Goal: Check status: Check status

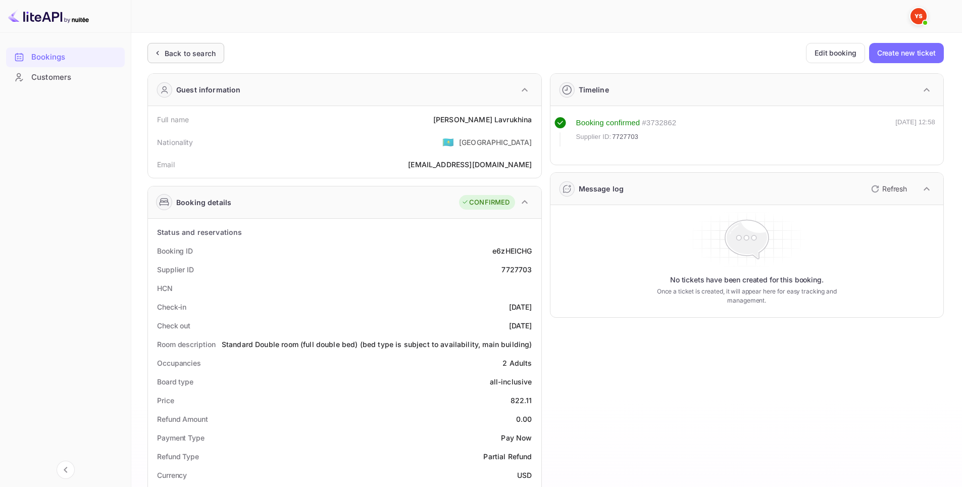
click at [184, 53] on div "Back to search" at bounding box center [190, 53] width 51 height 11
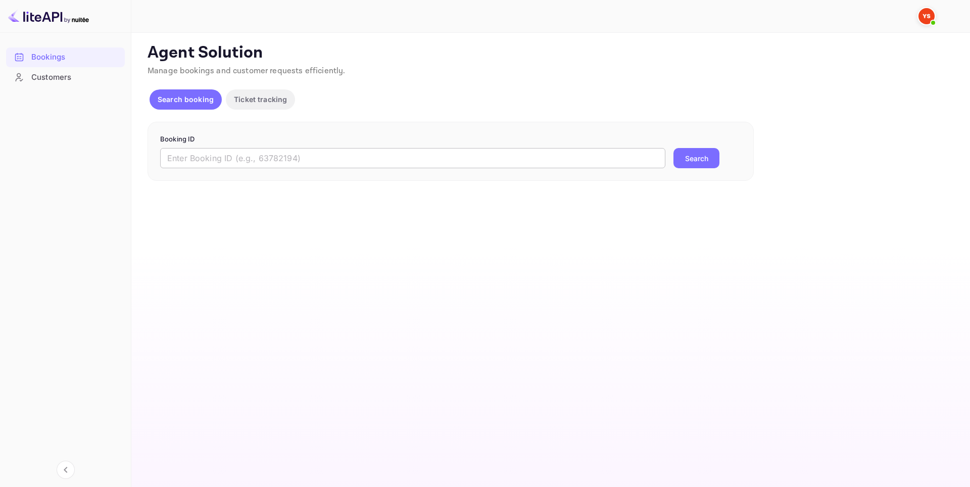
click at [386, 166] on input "text" at bounding box center [412, 158] width 505 height 20
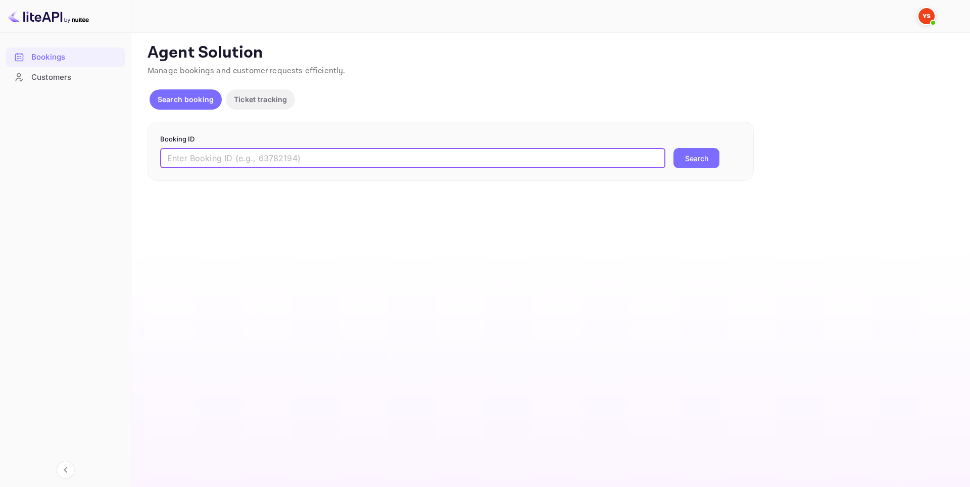
paste input "9487058"
type input "9487058"
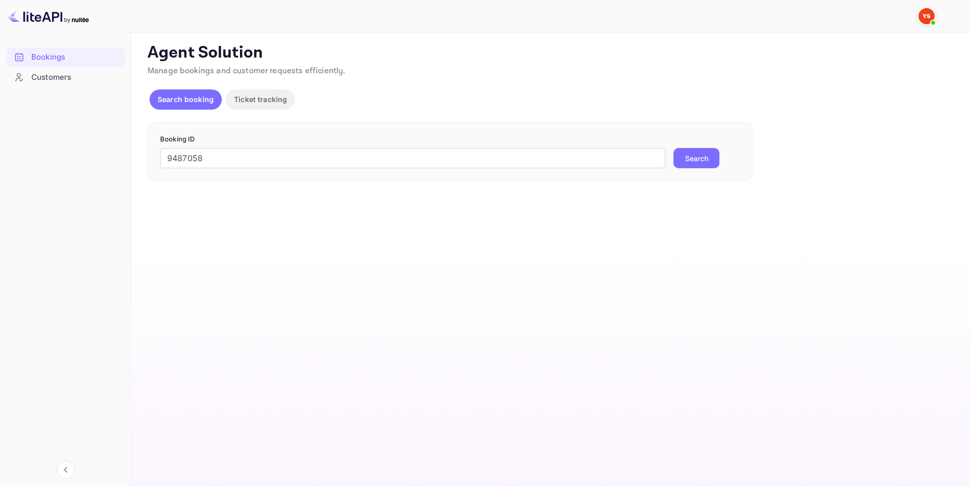
click at [703, 160] on button "Search" at bounding box center [696, 158] width 46 height 20
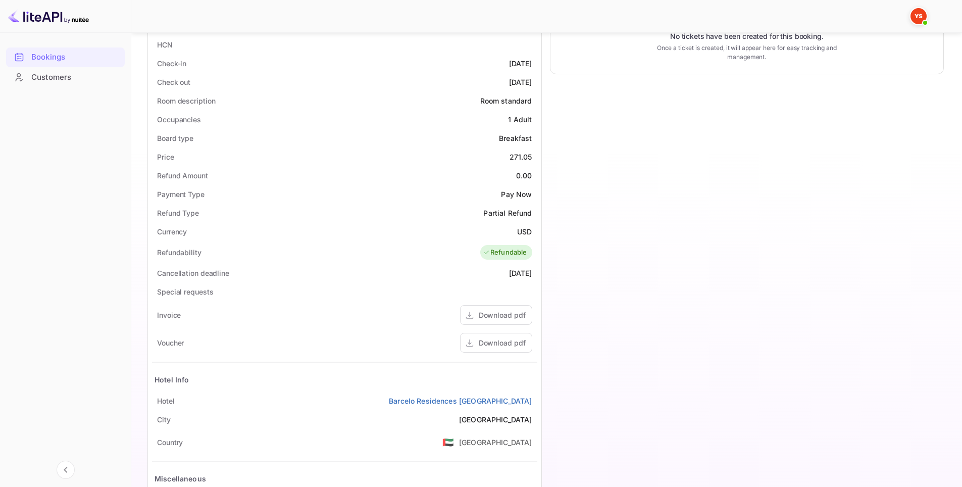
scroll to position [327, 0]
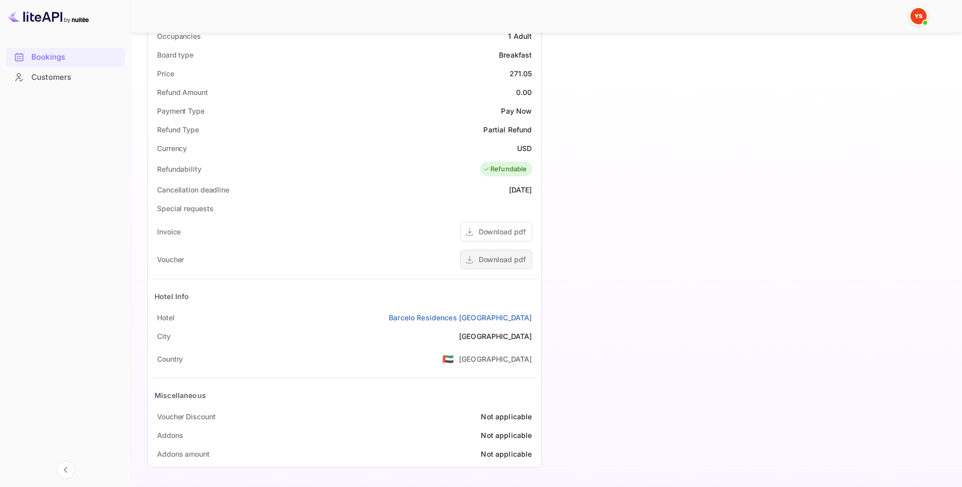
click at [501, 258] on div "Download pdf" at bounding box center [502, 259] width 47 height 11
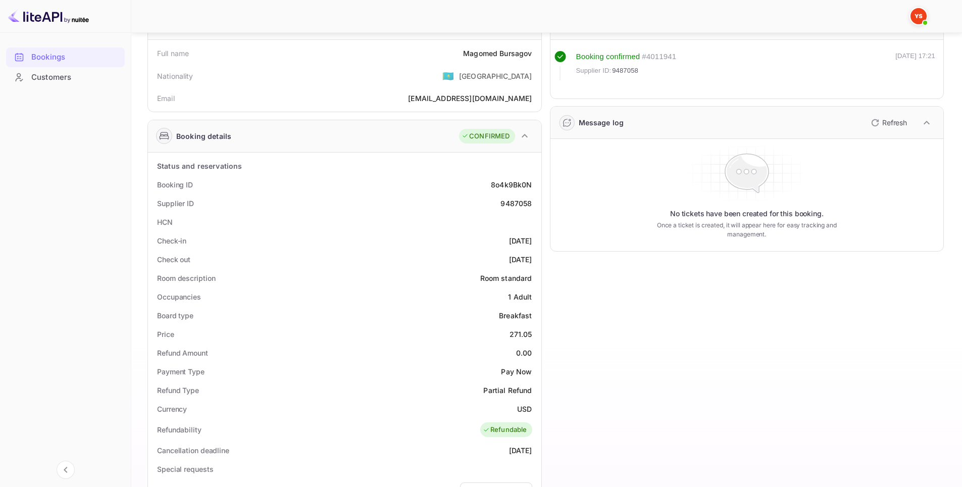
scroll to position [0, 0]
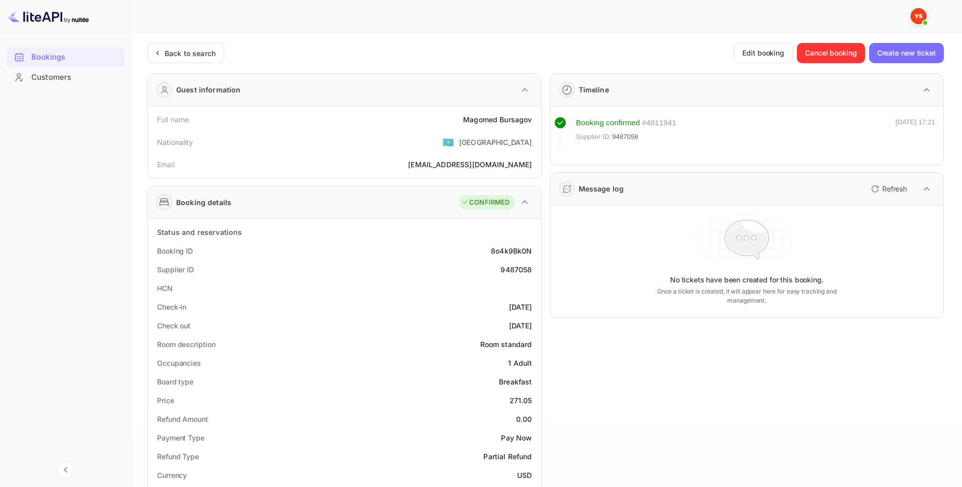
click at [516, 251] on div "8o4k9Bk0N" at bounding box center [511, 251] width 41 height 11
click at [516, 252] on div "8o4k9Bk0N" at bounding box center [511, 251] width 41 height 11
click at [516, 271] on div "9487058" at bounding box center [516, 269] width 31 height 11
copy div "9487058"
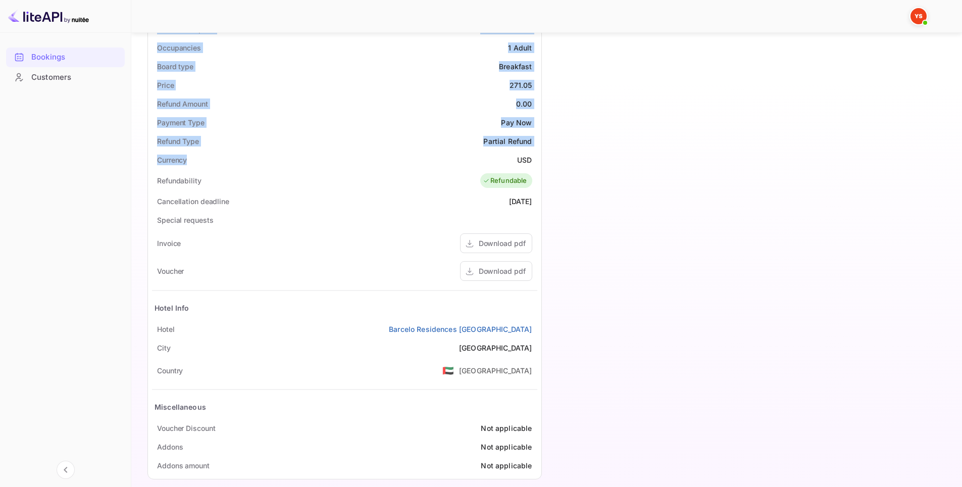
scroll to position [327, 0]
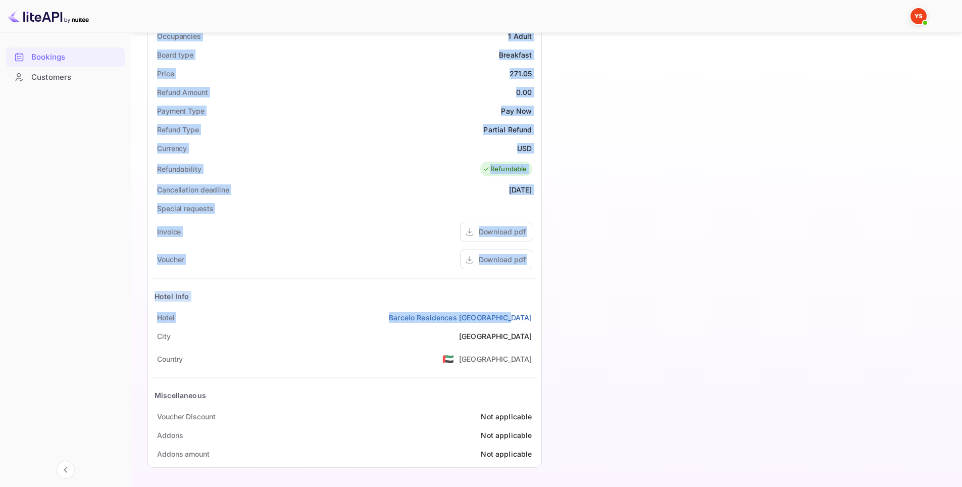
drag, startPoint x: 140, startPoint y: 119, endPoint x: 534, endPoint y: 318, distance: 441.7
click at [534, 318] on div "Unsaved Changes Ticket Affiliate URL [URL][DOMAIN_NAME] Business partner name N…" at bounding box center [540, 90] width 819 height 769
copy div "Full name Magomed Bursagov Nationality 🇰🇿 [DEMOGRAPHIC_DATA] Email [EMAIL_ADDRE…"
